Goal: Entertainment & Leisure: Consume media (video, audio)

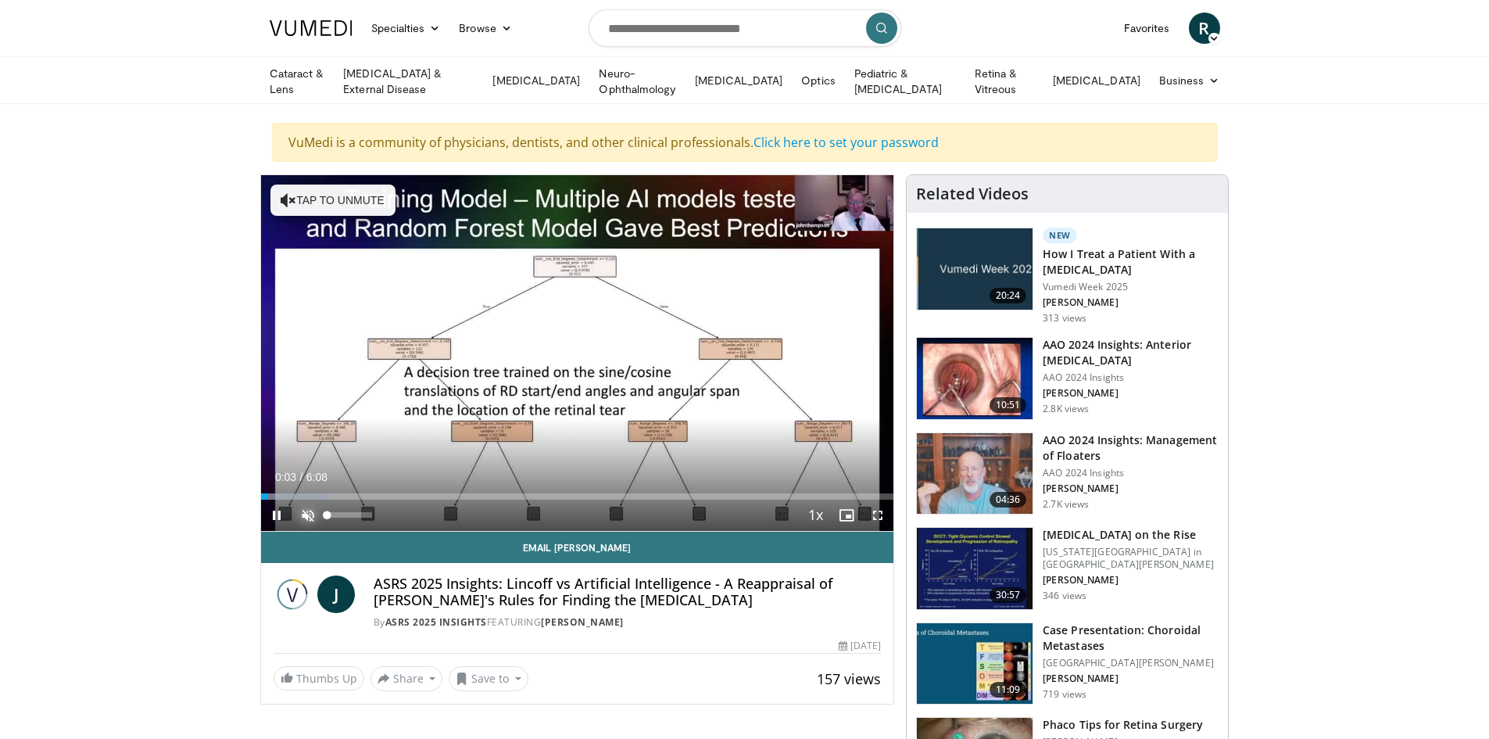
click at [313, 510] on span "Video Player" at bounding box center [307, 514] width 31 height 31
